Goal: Task Accomplishment & Management: Complete application form

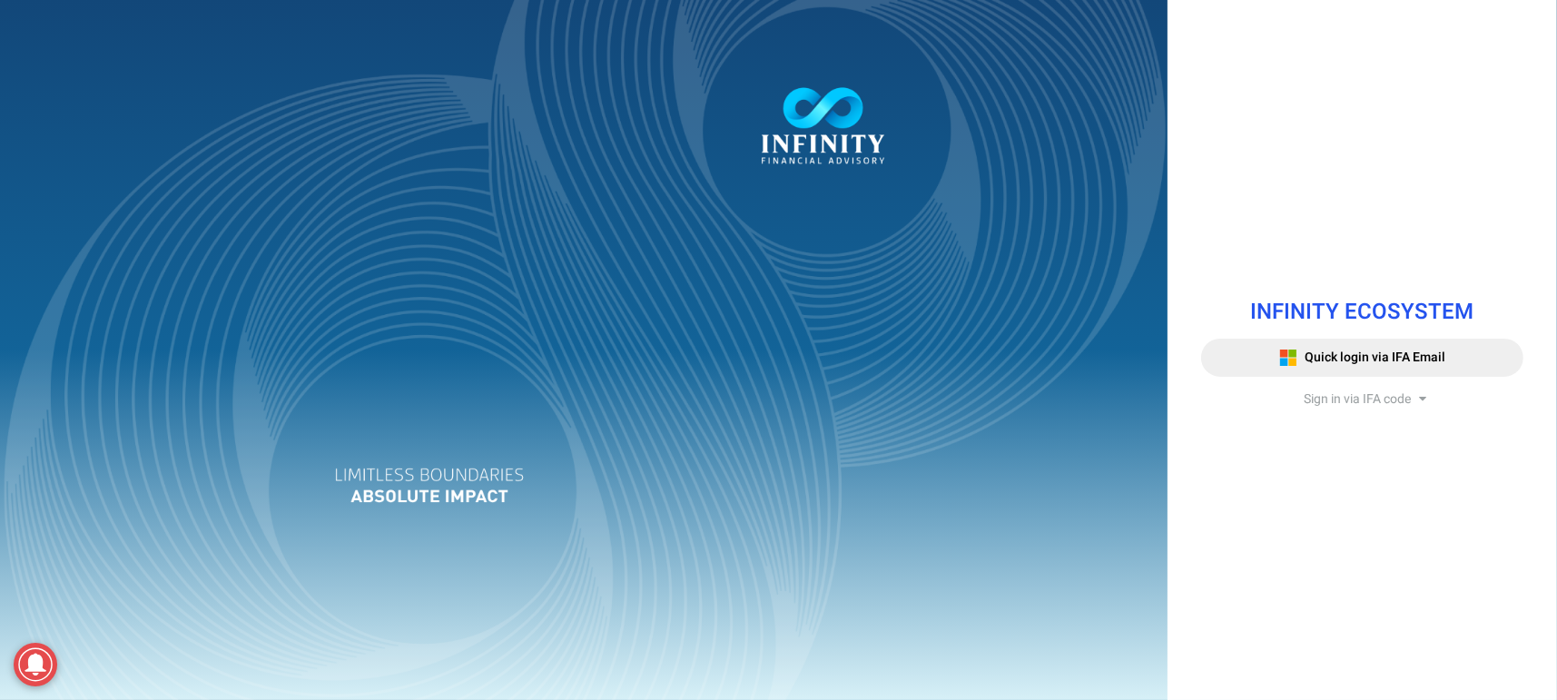
click at [1382, 403] on span "Sign in via IFA code" at bounding box center [1357, 398] width 107 height 19
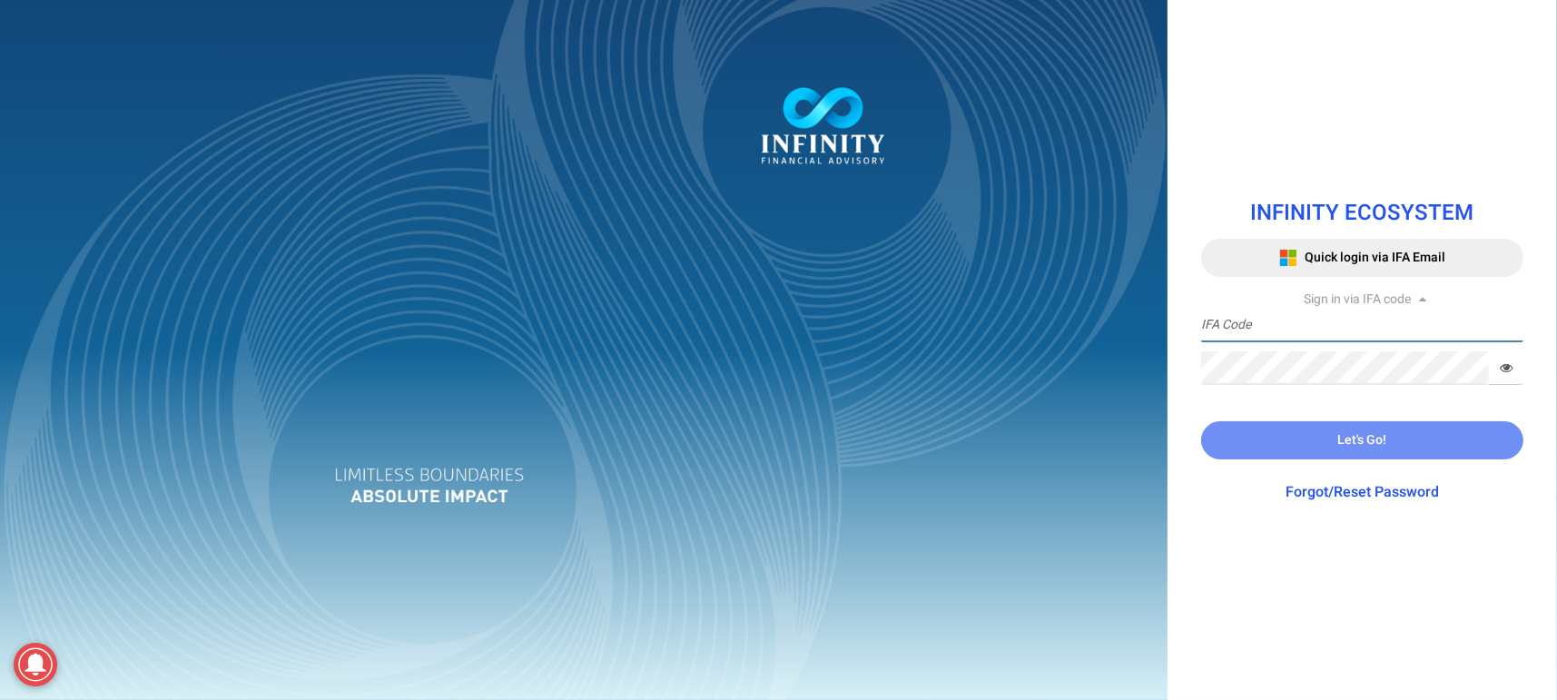
click at [1297, 337] on input "text" at bounding box center [1362, 326] width 322 height 34
type input "IFA0238"
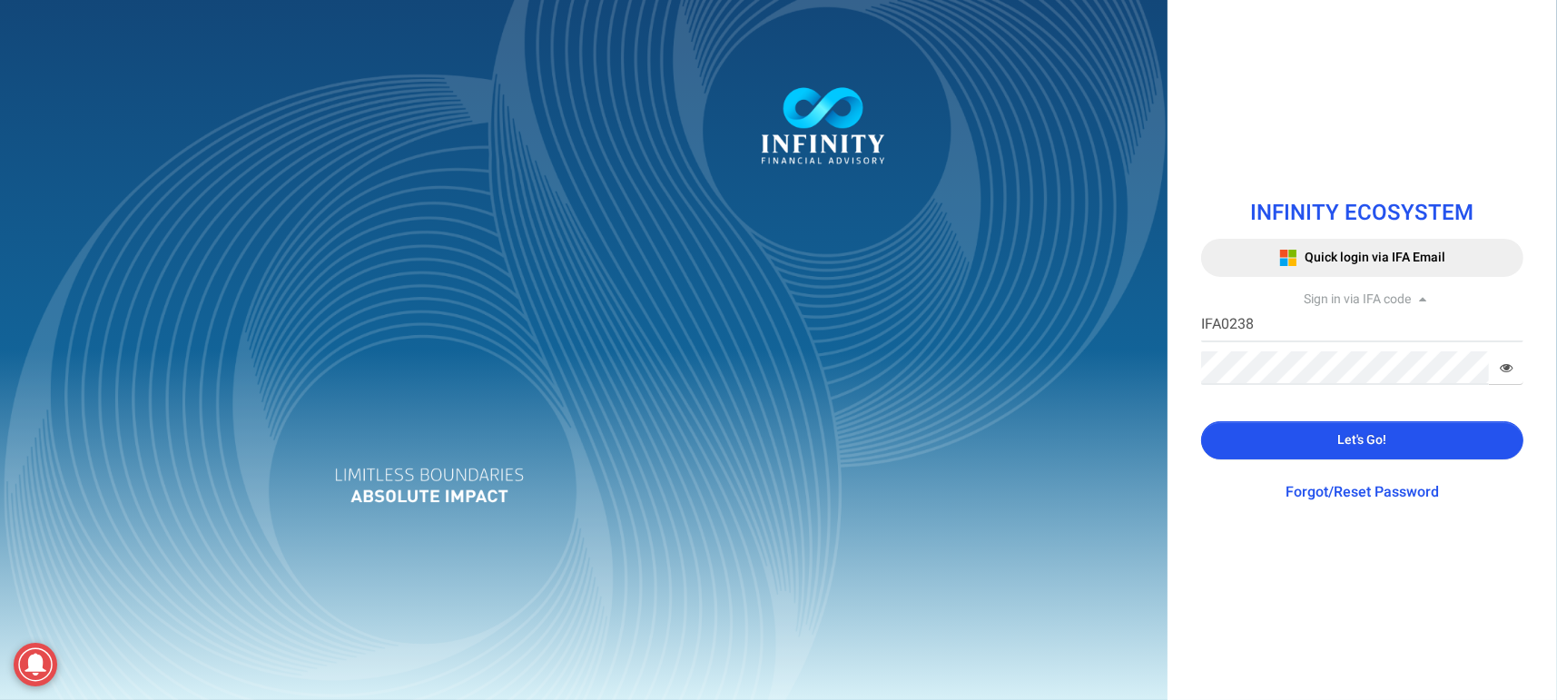
click at [1275, 439] on button "Let's Go!" at bounding box center [1362, 440] width 322 height 38
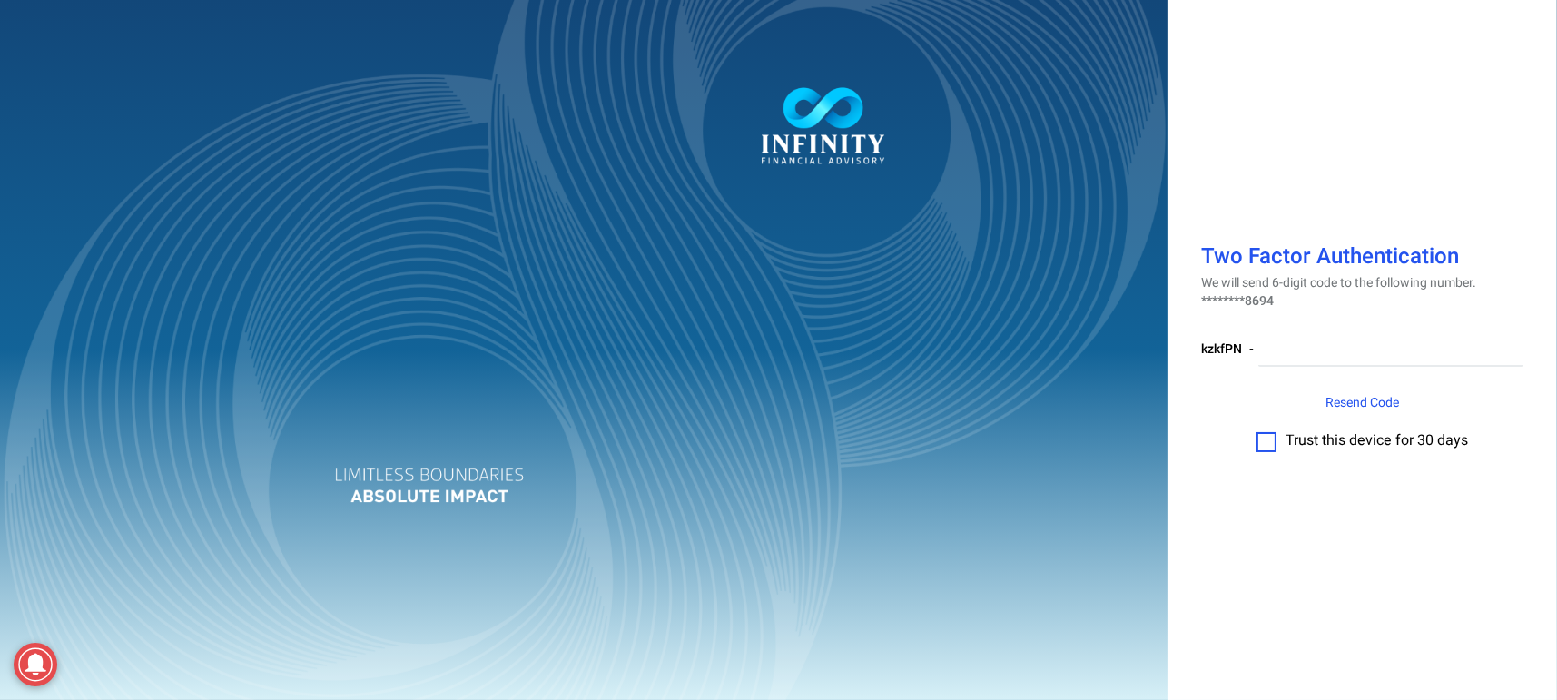
click at [1267, 450] on label at bounding box center [1266, 442] width 20 height 20
click at [1266, 436] on input "checkbox" at bounding box center [1266, 436] width 0 height 0
click at [1309, 349] on input "number" at bounding box center [1390, 350] width 265 height 34
paste input "558592"
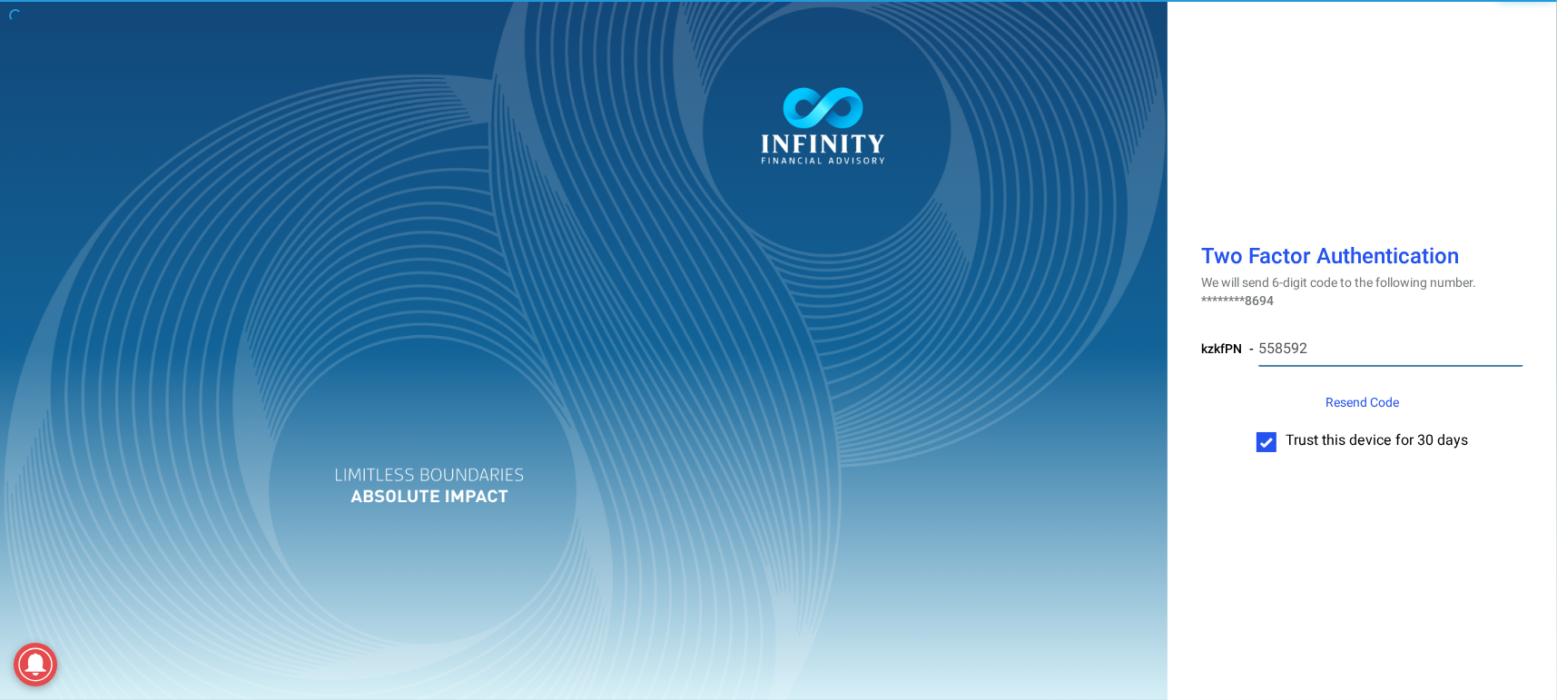
type input "558592"
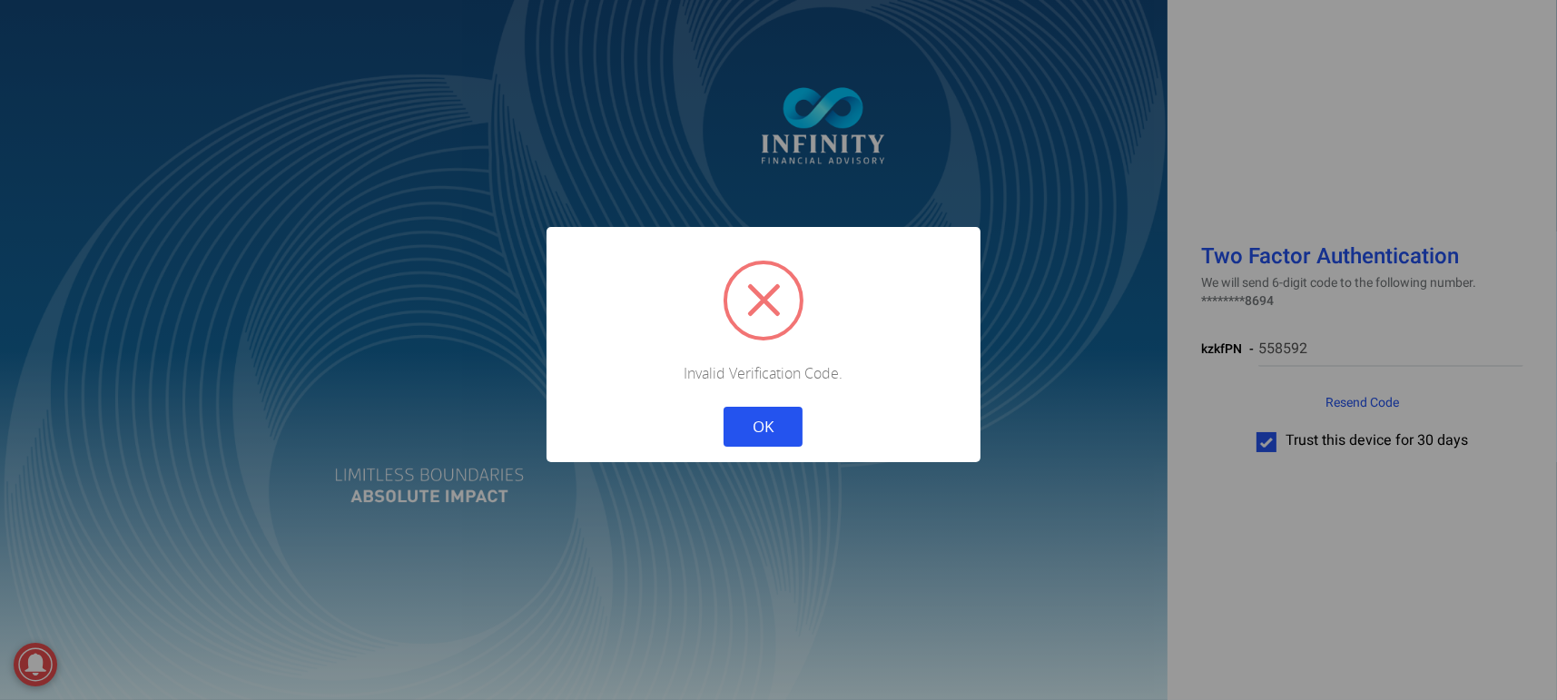
click at [775, 425] on button "OK" at bounding box center [763, 427] width 79 height 40
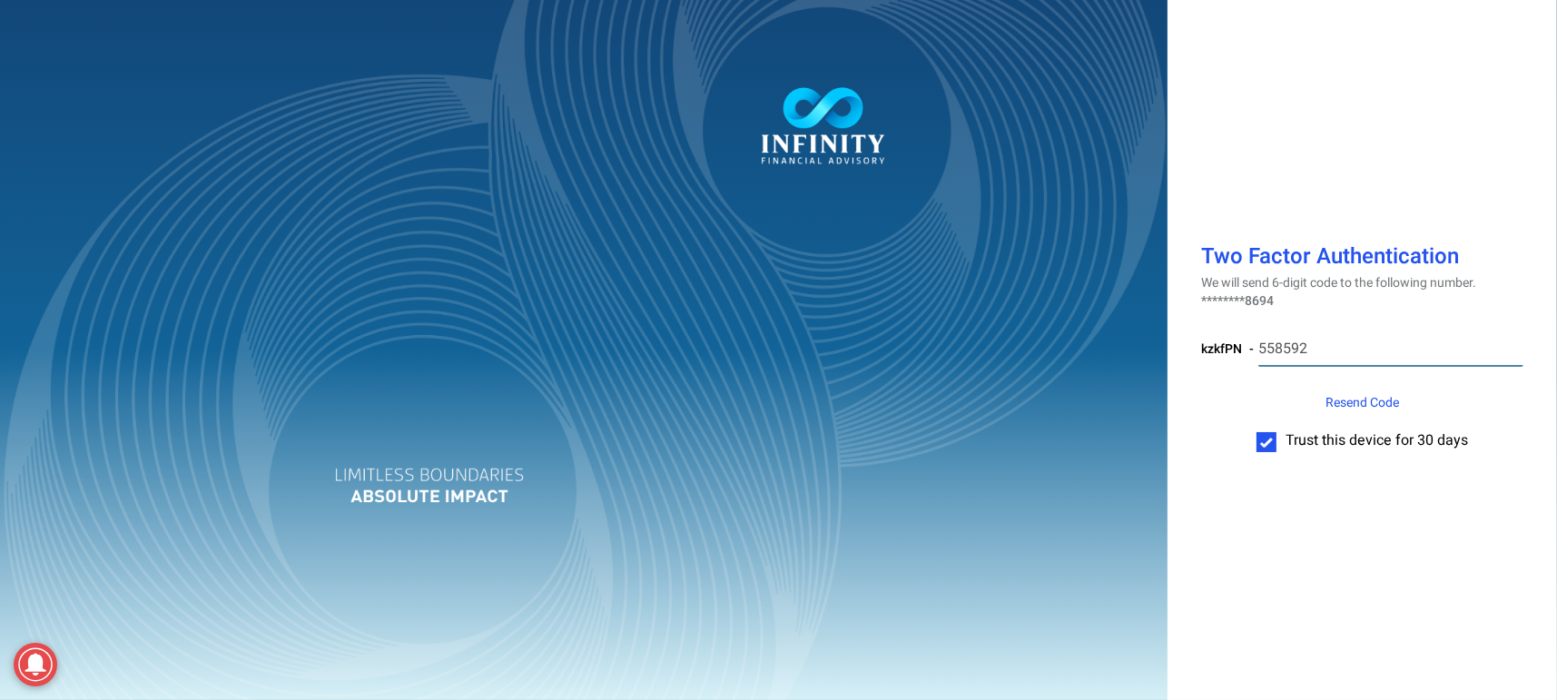
drag, startPoint x: 1326, startPoint y: 337, endPoint x: 1221, endPoint y: 357, distance: 107.2
click at [1221, 357] on div "kzkfPN - 558592" at bounding box center [1362, 357] width 322 height 74
click at [1362, 398] on span "Resend Code" at bounding box center [1362, 402] width 74 height 19
click at [1292, 353] on input "number" at bounding box center [1391, 350] width 264 height 34
paste input "215114"
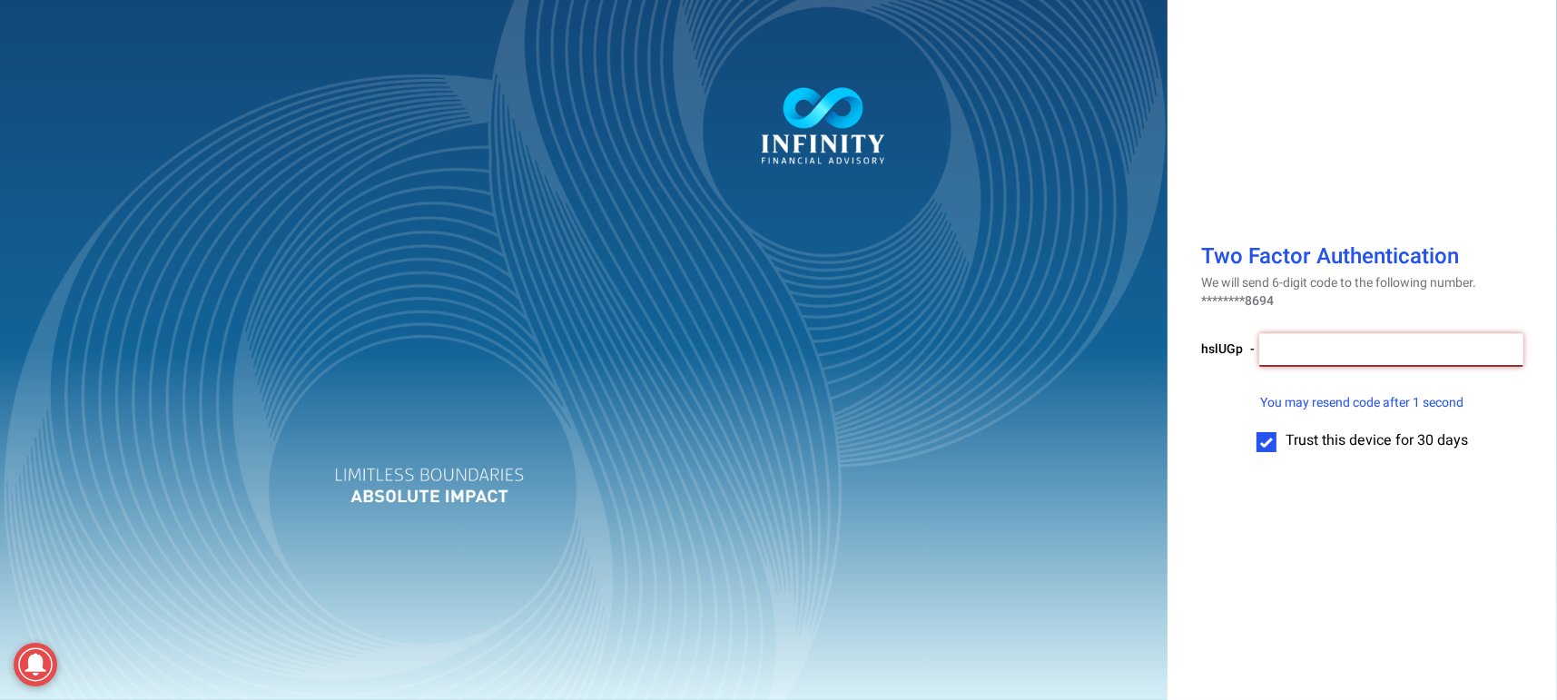
type input "215114"
